Goal: Consume media (video, audio): Consume media (video, audio)

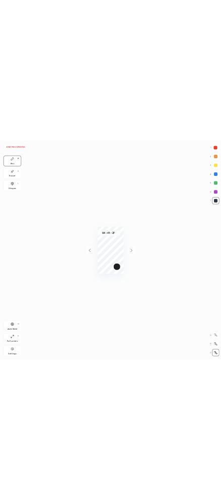
scroll to position [49880, 50320]
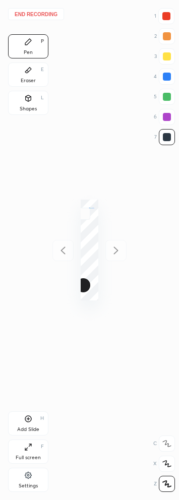
scroll to position [49880, 50362]
drag, startPoint x: 85, startPoint y: 243, endPoint x: 113, endPoint y: 264, distance: 35.0
click at [113, 264] on div "End recording 1 2 3 4 5 6 7 R O A L C X Z Erase all C X Z Pen P Eraser E Shapes…" at bounding box center [89, 250] width 179 height 500
drag, startPoint x: 87, startPoint y: 251, endPoint x: 97, endPoint y: 267, distance: 18.2
click at [95, 273] on div "04 : 45 : 49" at bounding box center [90, 250] width 18 height 500
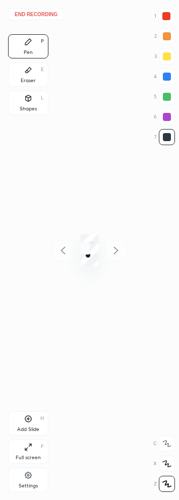
drag, startPoint x: 90, startPoint y: 246, endPoint x: 84, endPoint y: 252, distance: 8.5
click at [84, 251] on div "04 : 45 : 50" at bounding box center [58, 248] width 63 height 12
click at [88, 249] on div "04 : 45 : 54" at bounding box center [90, 249] width 18 height 31
